Goal: Transaction & Acquisition: Purchase product/service

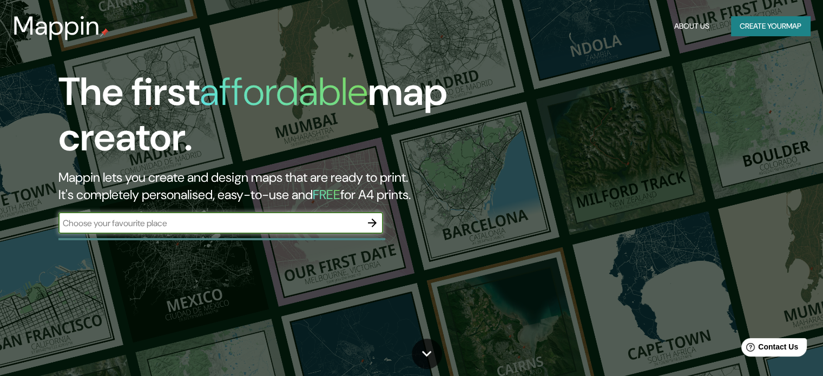
click at [203, 217] on input "text" at bounding box center [209, 223] width 303 height 12
type input "[GEOGRAPHIC_DATA]"
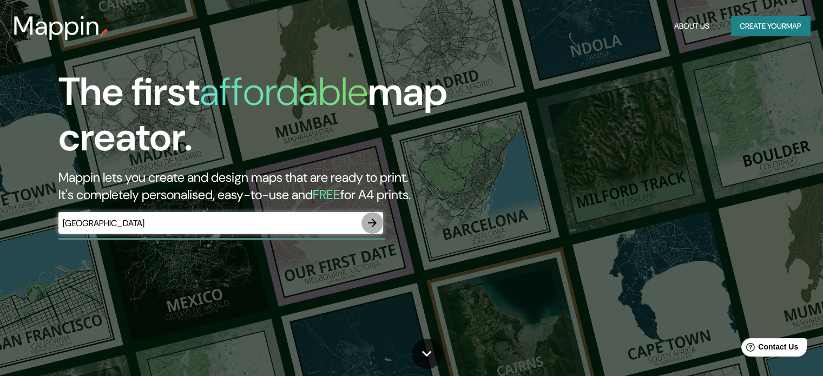
click at [376, 219] on icon "button" at bounding box center [372, 222] width 13 height 13
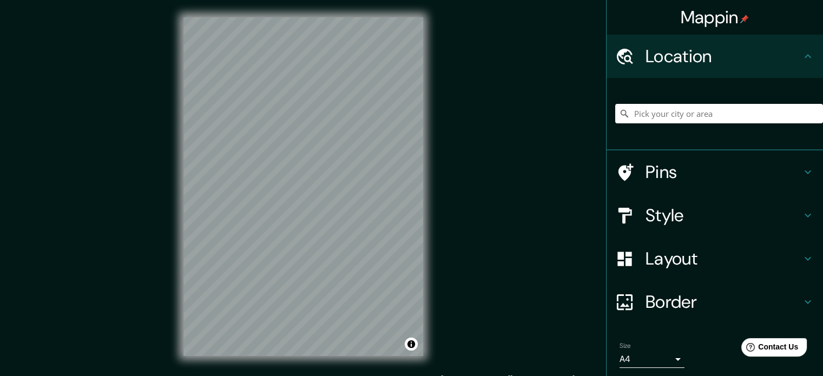
scroll to position [14, 0]
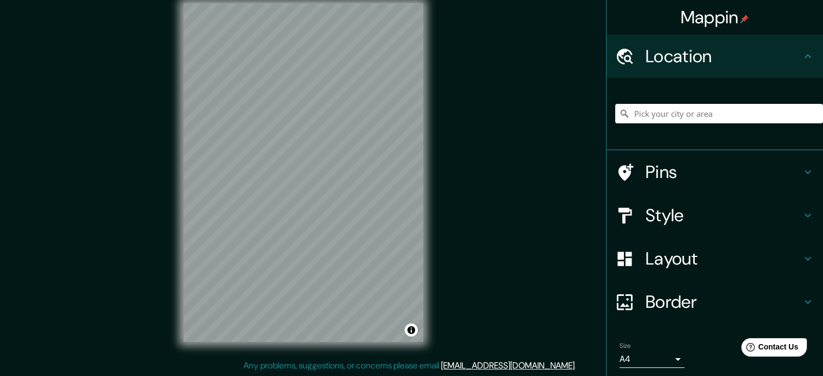
click at [419, 345] on div "© Mapbox © OpenStreetMap Improve this map" at bounding box center [303, 172] width 274 height 373
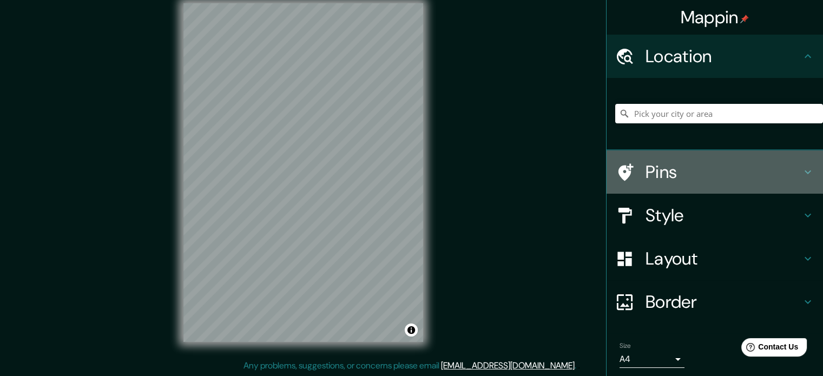
click at [801, 169] on icon at bounding box center [807, 172] width 13 height 13
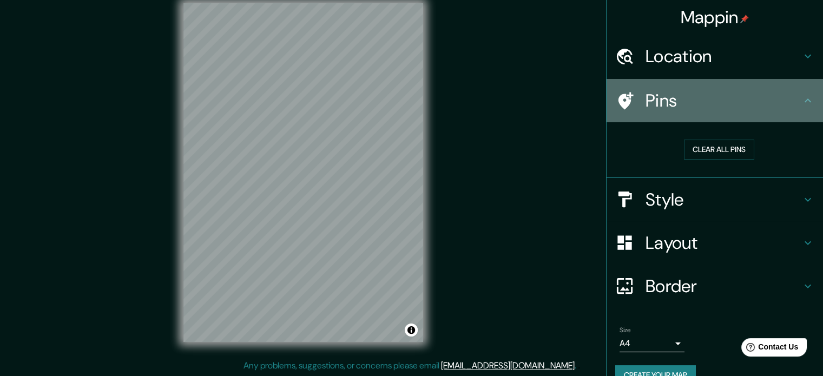
click at [806, 99] on div "Pins" at bounding box center [714, 100] width 216 height 43
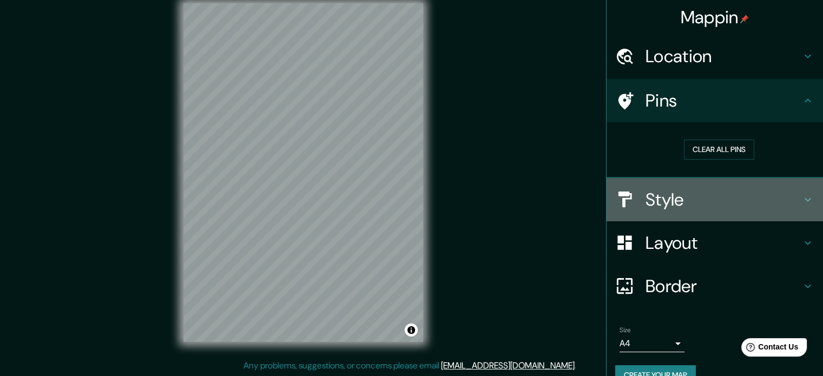
click at [801, 202] on icon at bounding box center [807, 199] width 13 height 13
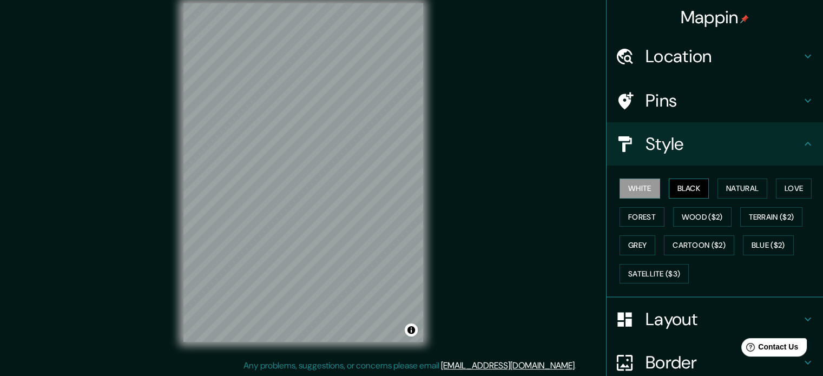
click at [677, 187] on button "Black" at bounding box center [689, 188] width 41 height 20
click at [736, 190] on button "Natural" at bounding box center [742, 188] width 50 height 20
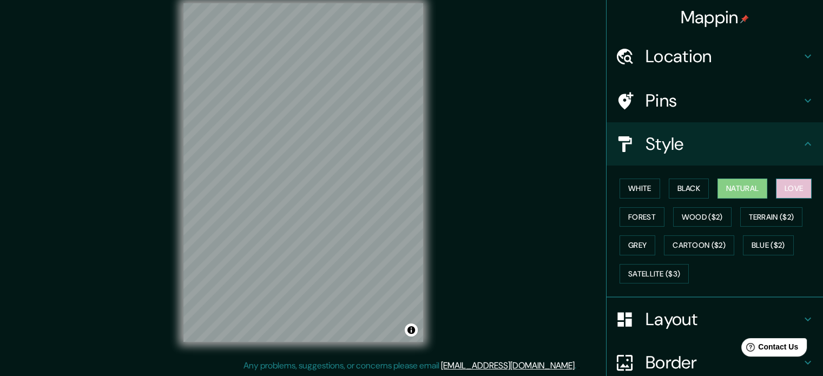
click at [785, 182] on button "Love" at bounding box center [794, 188] width 36 height 20
click at [653, 219] on button "Forest" at bounding box center [641, 217] width 45 height 20
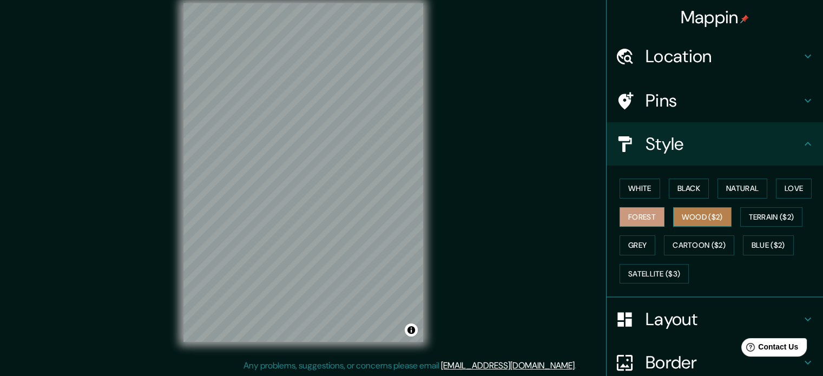
click at [702, 218] on button "Wood ($2)" at bounding box center [702, 217] width 58 height 20
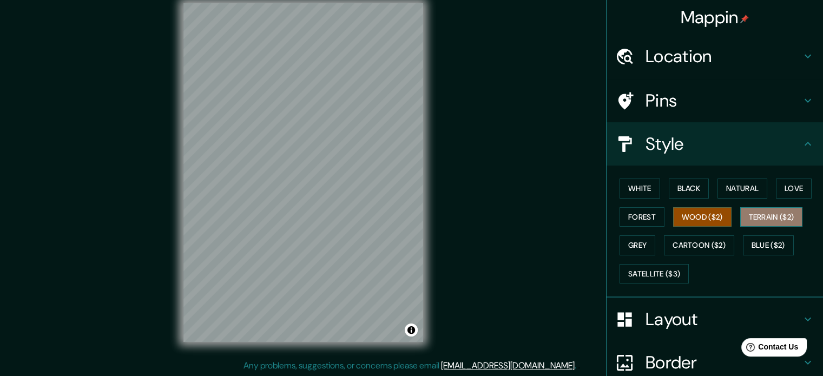
click at [757, 217] on button "Terrain ($2)" at bounding box center [771, 217] width 63 height 20
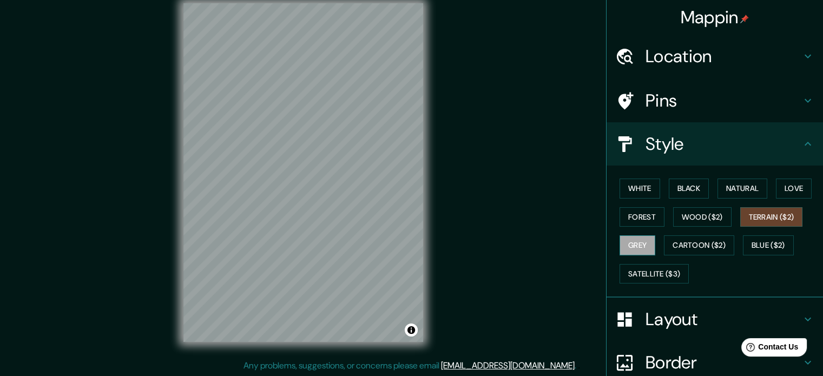
click at [635, 248] on button "Grey" at bounding box center [637, 245] width 36 height 20
click at [686, 244] on button "Cartoon ($2)" at bounding box center [699, 245] width 70 height 20
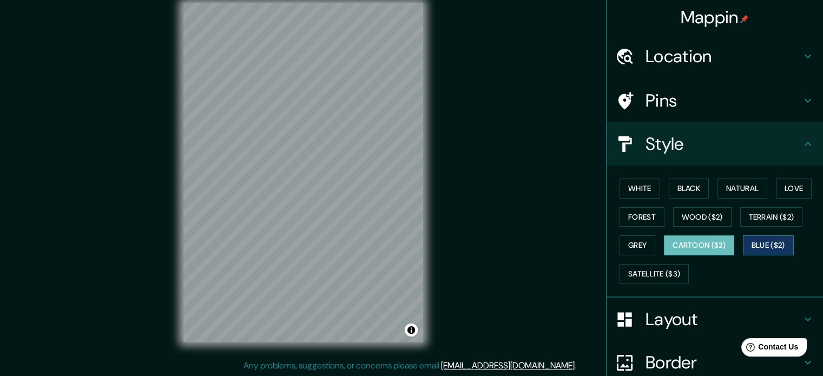
click at [760, 242] on button "Blue ($2)" at bounding box center [768, 245] width 51 height 20
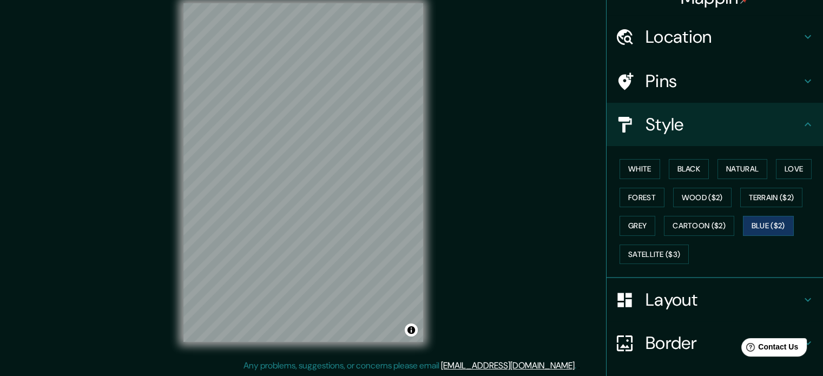
scroll to position [54, 0]
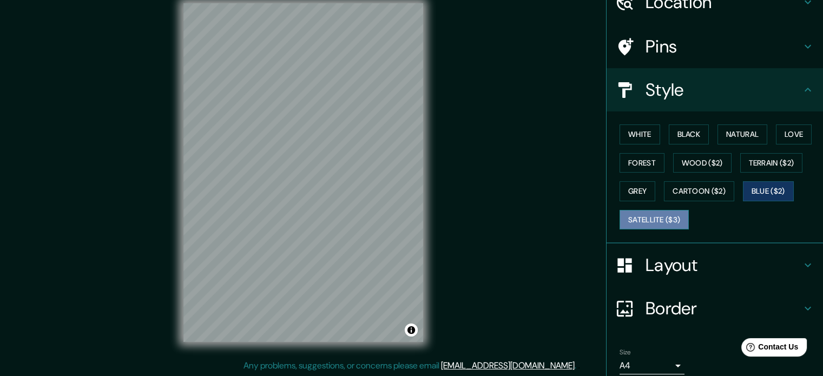
click at [666, 227] on button "Satellite ($3)" at bounding box center [653, 220] width 69 height 20
click at [621, 194] on button "Grey" at bounding box center [637, 191] width 36 height 20
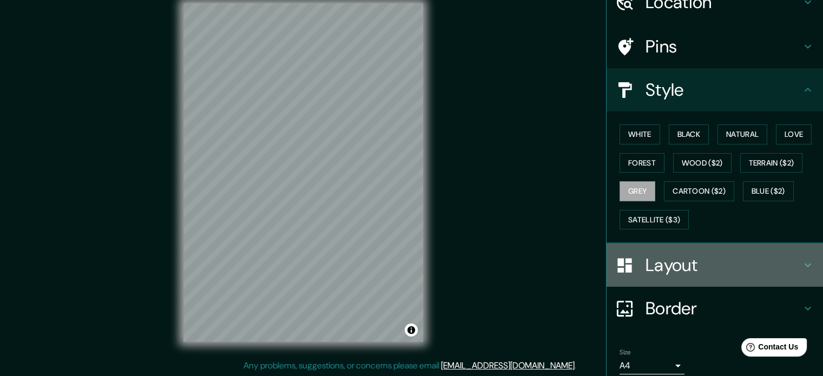
click at [672, 256] on h4 "Layout" at bounding box center [723, 265] width 156 height 22
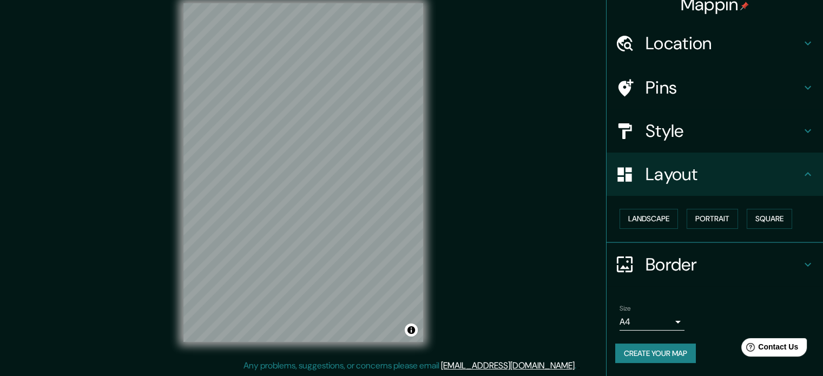
scroll to position [12, 0]
click at [640, 223] on button "Landscape" at bounding box center [648, 220] width 58 height 20
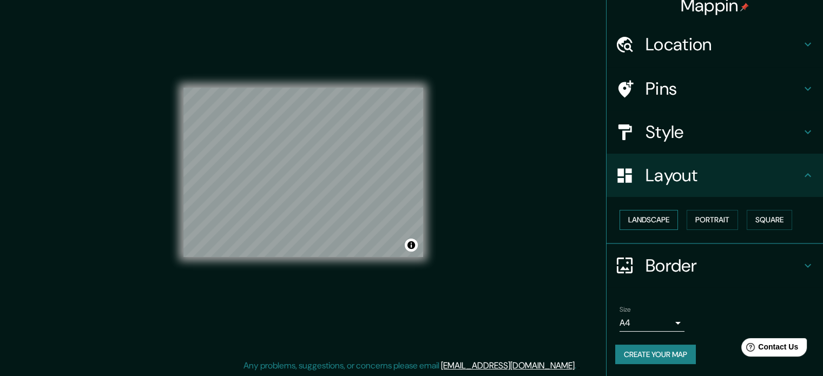
click at [640, 223] on button "Landscape" at bounding box center [648, 220] width 58 height 20
click at [695, 226] on button "Portrait" at bounding box center [711, 220] width 51 height 20
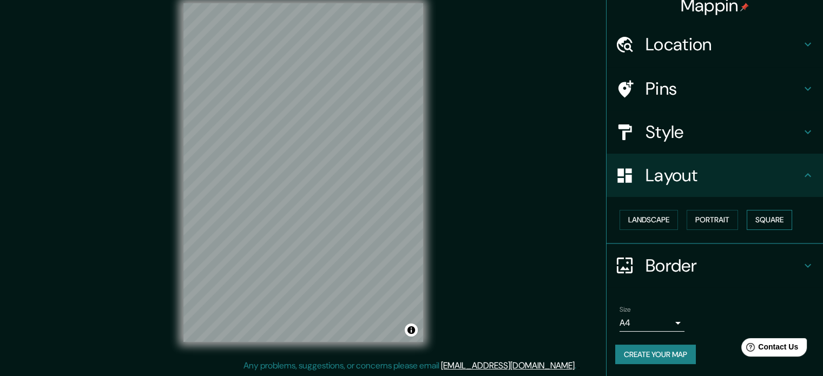
click at [757, 217] on button "Square" at bounding box center [768, 220] width 45 height 20
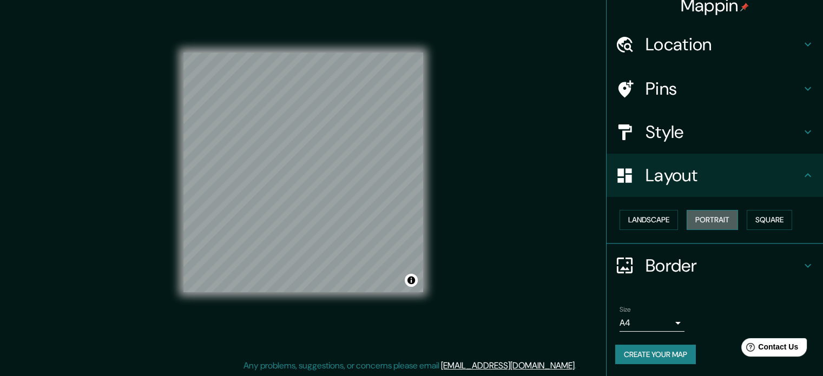
click at [707, 215] on button "Portrait" at bounding box center [711, 220] width 51 height 20
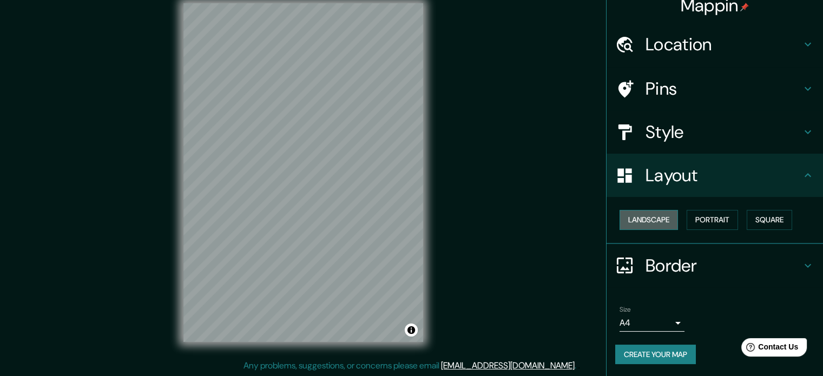
click at [665, 216] on button "Landscape" at bounding box center [648, 220] width 58 height 20
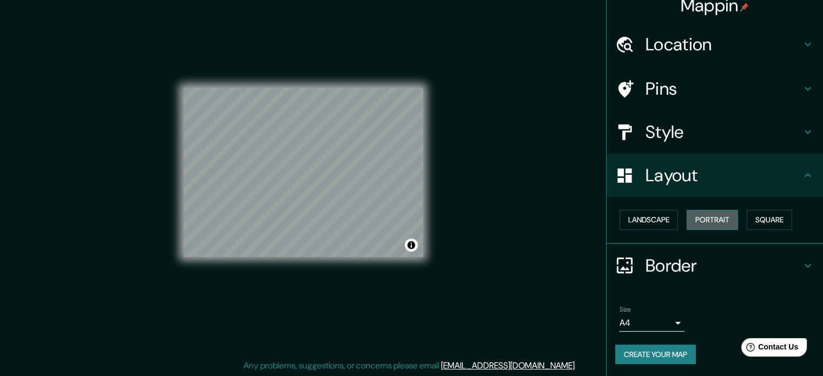
click at [705, 219] on button "Portrait" at bounding box center [711, 220] width 51 height 20
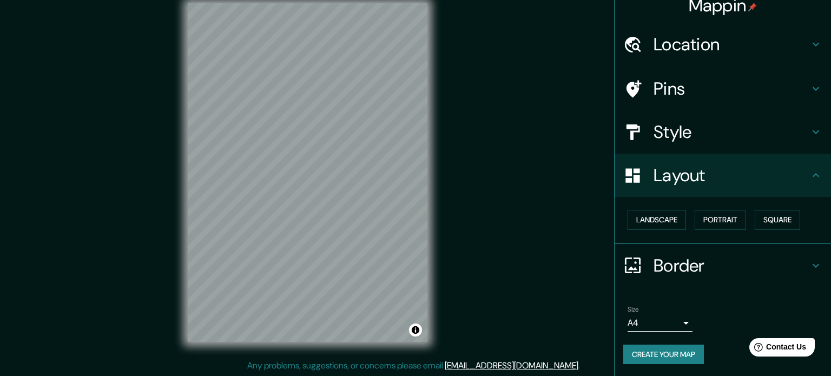
click at [671, 320] on body "Mappin Location Pins Style Layout Landscape Portrait Square Border Choose a bor…" at bounding box center [415, 174] width 831 height 376
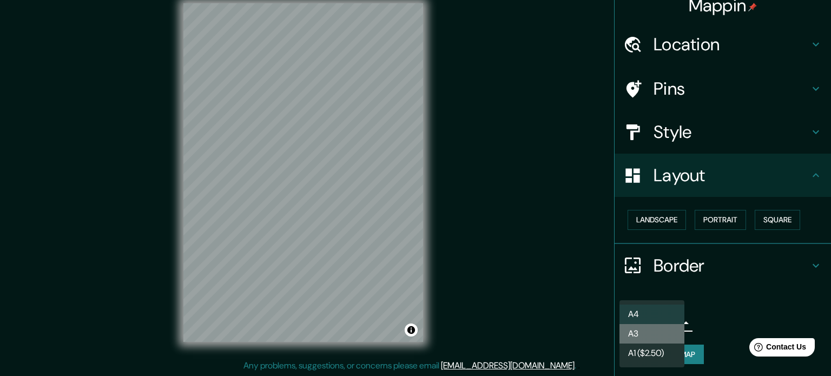
click at [670, 327] on li "A3" at bounding box center [651, 333] width 65 height 19
type input "a4"
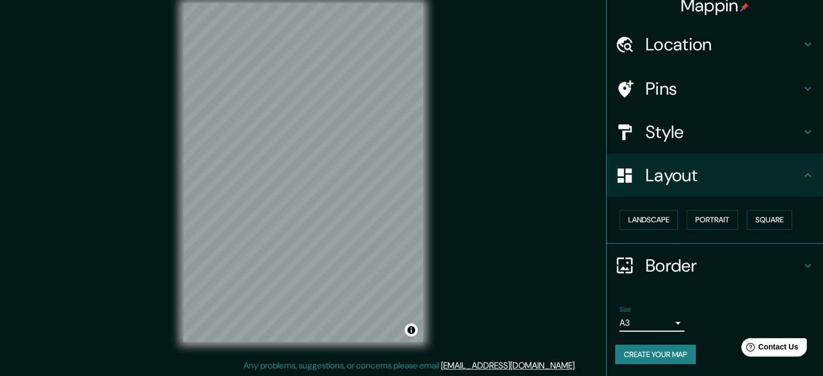
click at [649, 90] on h4 "Pins" at bounding box center [723, 89] width 156 height 22
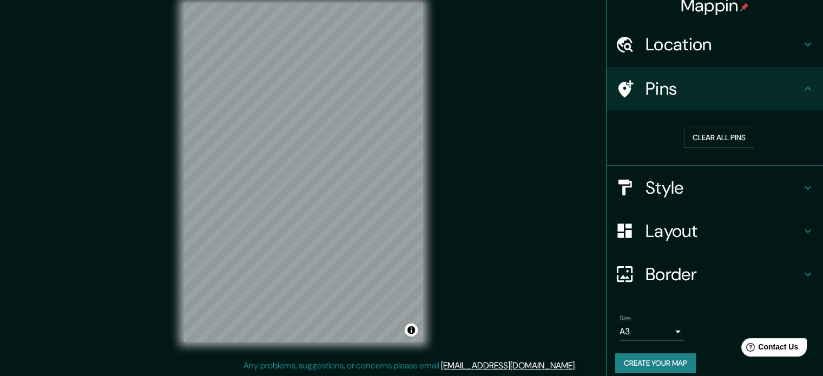
click at [700, 181] on h4 "Style" at bounding box center [723, 188] width 156 height 22
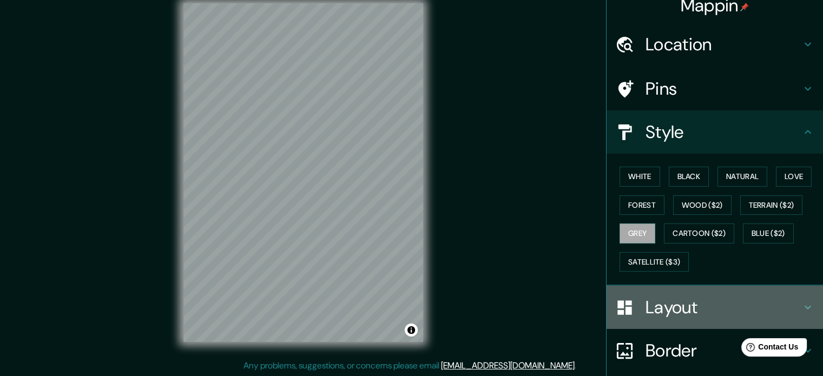
click at [685, 306] on h4 "Layout" at bounding box center [723, 307] width 156 height 22
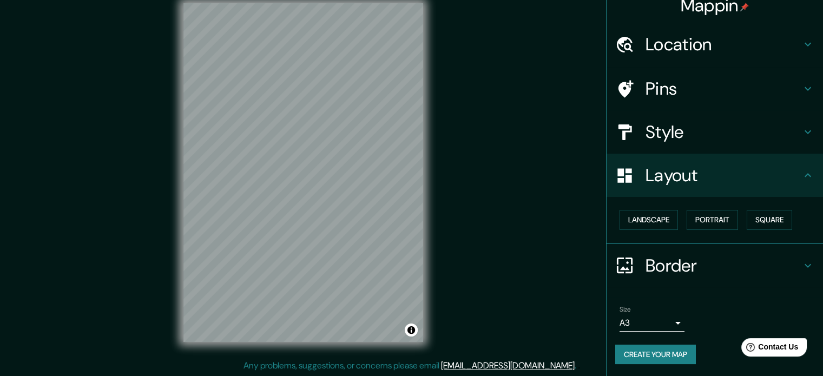
click at [661, 270] on h4 "Border" at bounding box center [723, 266] width 156 height 22
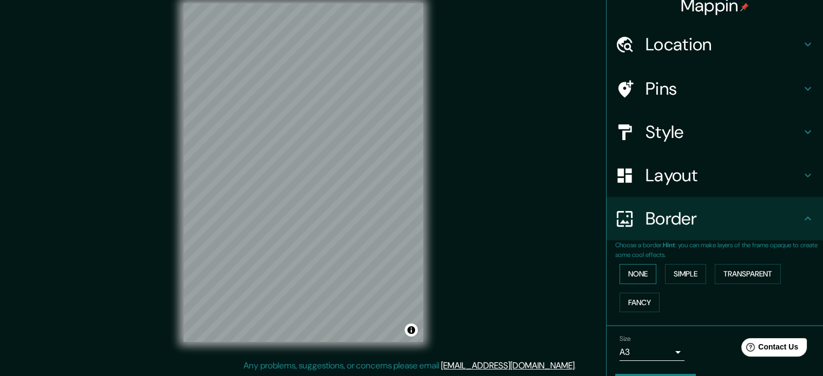
click at [629, 270] on button "None" at bounding box center [637, 274] width 37 height 20
click at [680, 266] on button "Simple" at bounding box center [685, 274] width 41 height 20
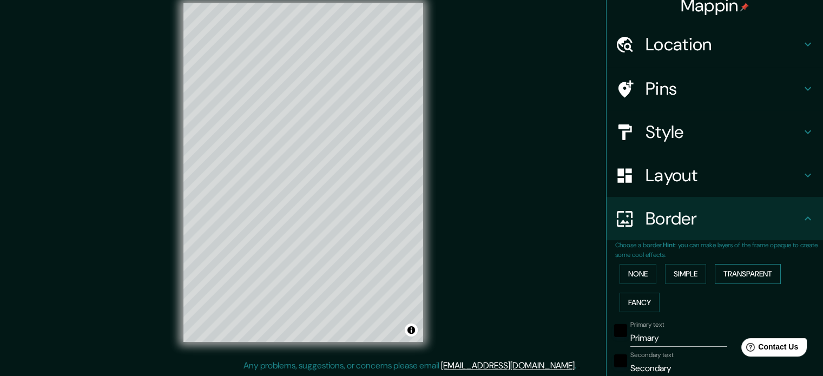
click at [745, 270] on button "Transparent" at bounding box center [748, 274] width 66 height 20
click at [644, 296] on button "Fancy" at bounding box center [639, 303] width 40 height 20
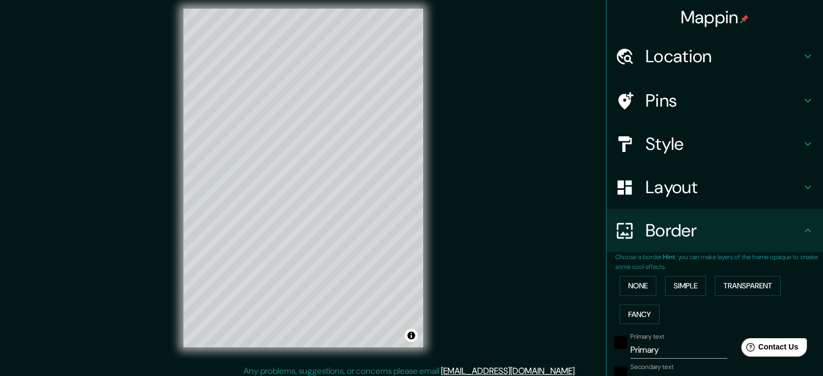
scroll to position [0, 0]
